Goal: Find specific page/section: Find specific page/section

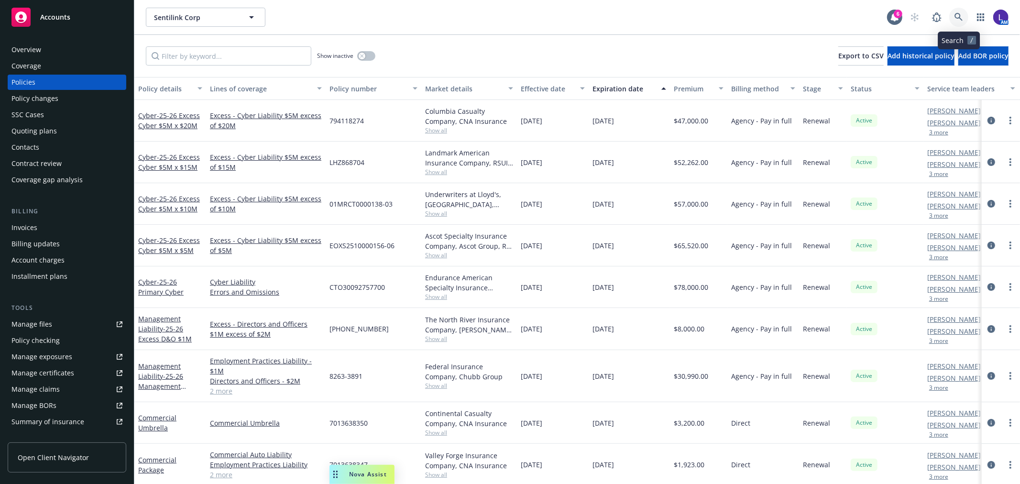
click at [955, 20] on icon at bounding box center [959, 17] width 9 height 9
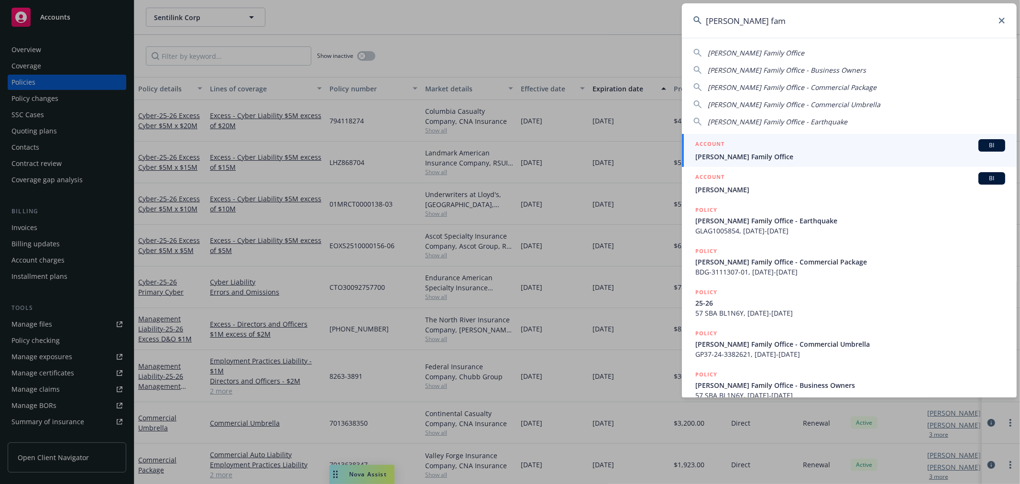
type input "[PERSON_NAME] fam"
click at [736, 147] on div "ACCOUNT BI" at bounding box center [851, 145] width 310 height 12
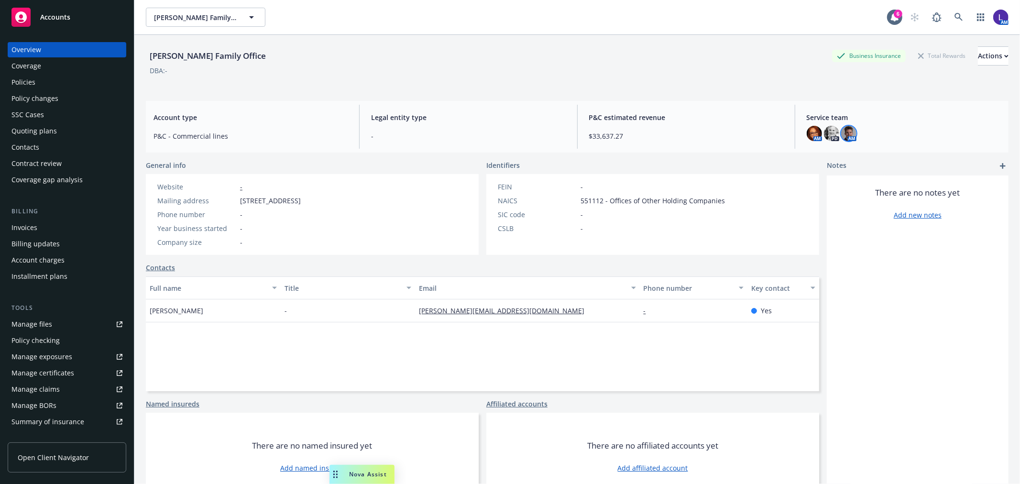
click at [843, 133] on img at bounding box center [848, 133] width 15 height 15
click at [824, 134] on img at bounding box center [831, 133] width 15 height 15
click at [809, 133] on img at bounding box center [814, 133] width 15 height 15
click at [824, 134] on img at bounding box center [831, 133] width 15 height 15
click at [59, 87] on div "Policies" at bounding box center [66, 82] width 111 height 15
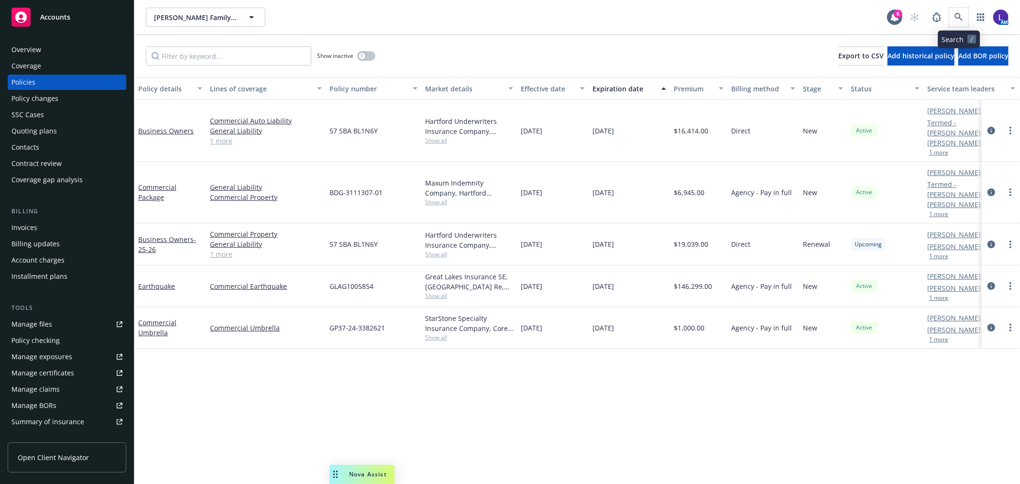
drag, startPoint x: 951, startPoint y: 25, endPoint x: 956, endPoint y: 21, distance: 6.8
click at [956, 21] on span at bounding box center [959, 17] width 19 height 19
click at [957, 20] on icon at bounding box center [959, 17] width 9 height 9
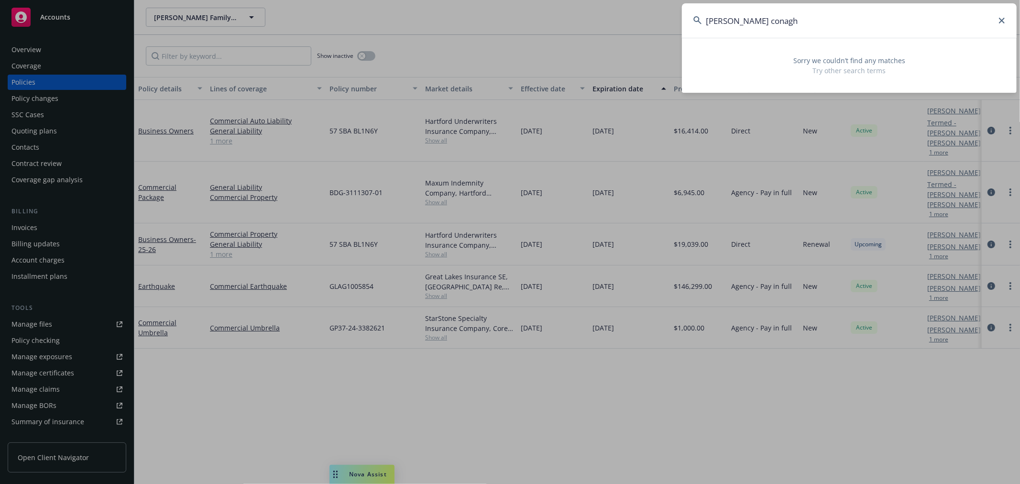
drag, startPoint x: 778, startPoint y: 23, endPoint x: 658, endPoint y: 7, distance: 121.6
click at [658, 7] on div "[PERSON_NAME] [PERSON_NAME] Sorry we couldn’t find any matches Try other search…" at bounding box center [510, 242] width 1020 height 484
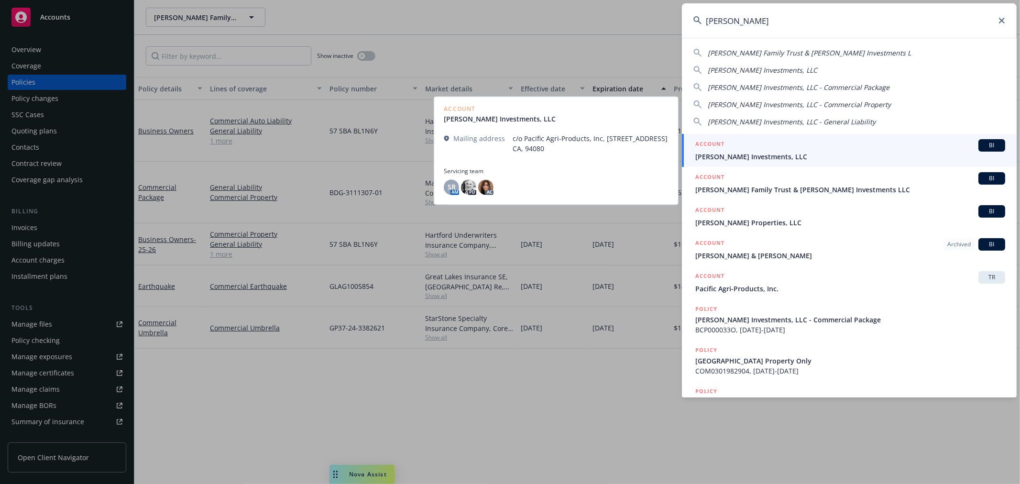
type input "[PERSON_NAME]"
click at [788, 149] on div "ACCOUNT BI" at bounding box center [851, 145] width 310 height 12
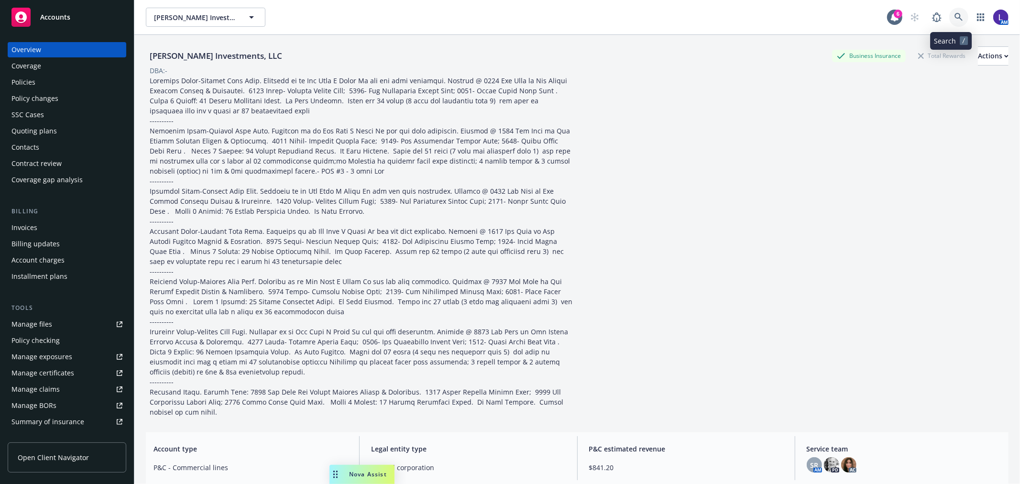
click at [950, 22] on link at bounding box center [959, 17] width 19 height 19
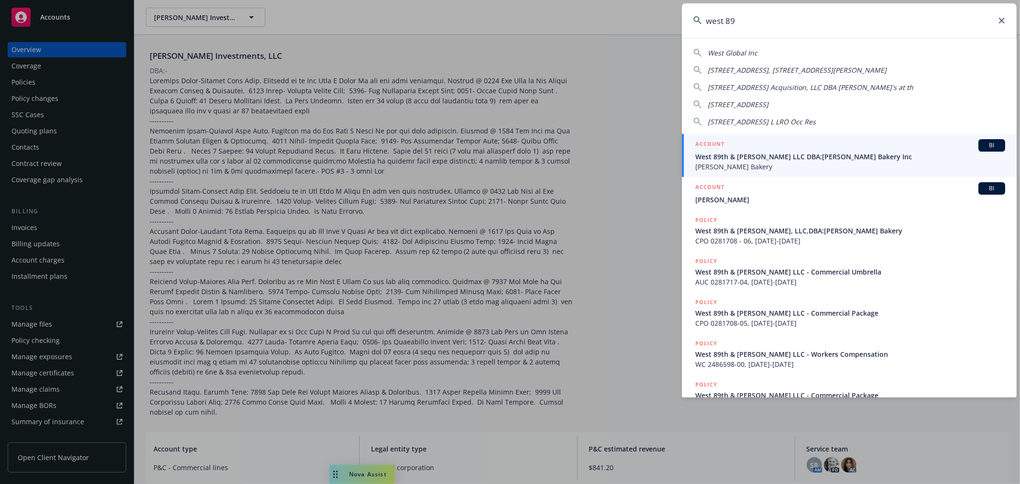
click at [757, 21] on input "west 89" at bounding box center [849, 20] width 335 height 34
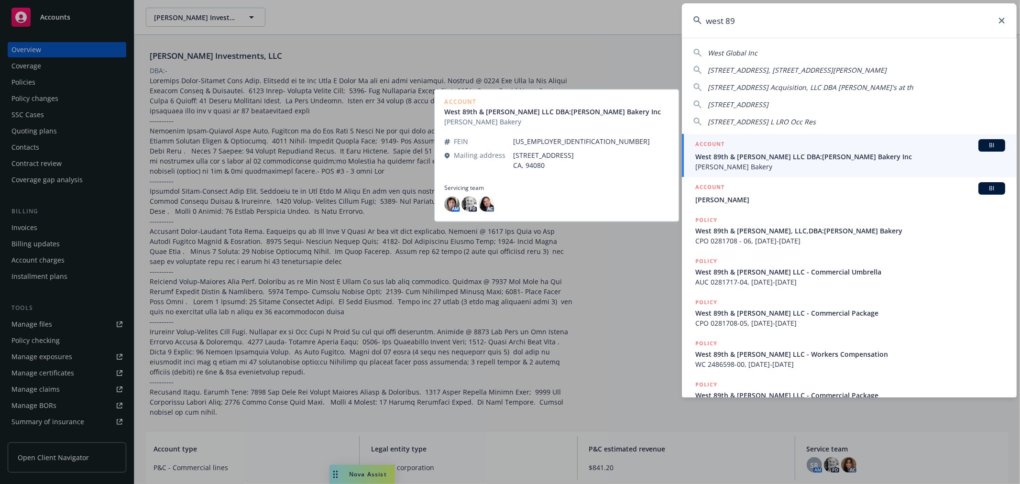
type input "west 89"
click at [781, 163] on span "[PERSON_NAME] Bakery" at bounding box center [851, 167] width 310 height 10
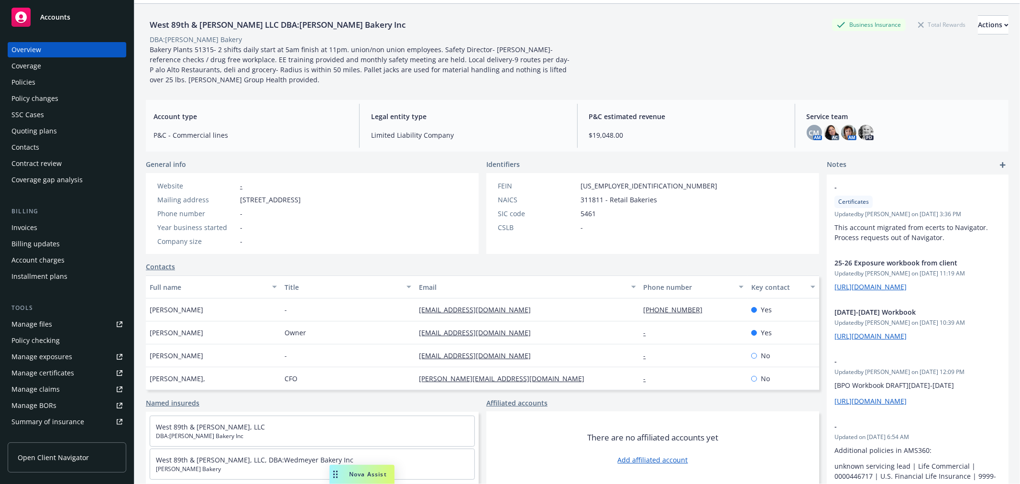
scroll to position [47, 0]
